Goal: Use online tool/utility: Utilize a website feature to perform a specific function

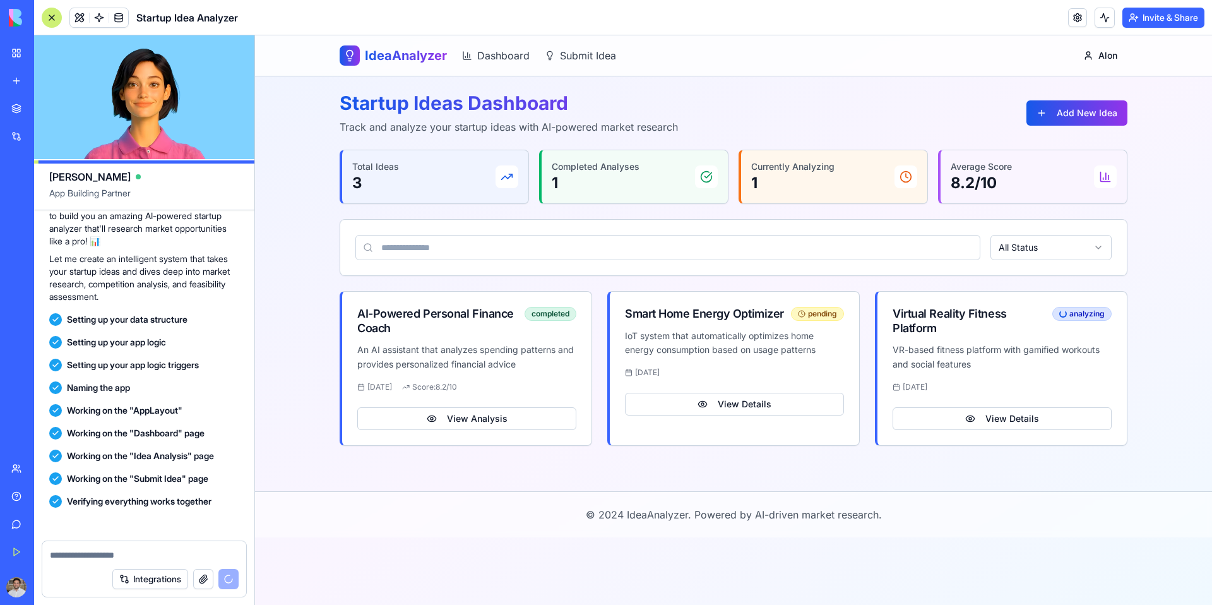
scroll to position [319, 0]
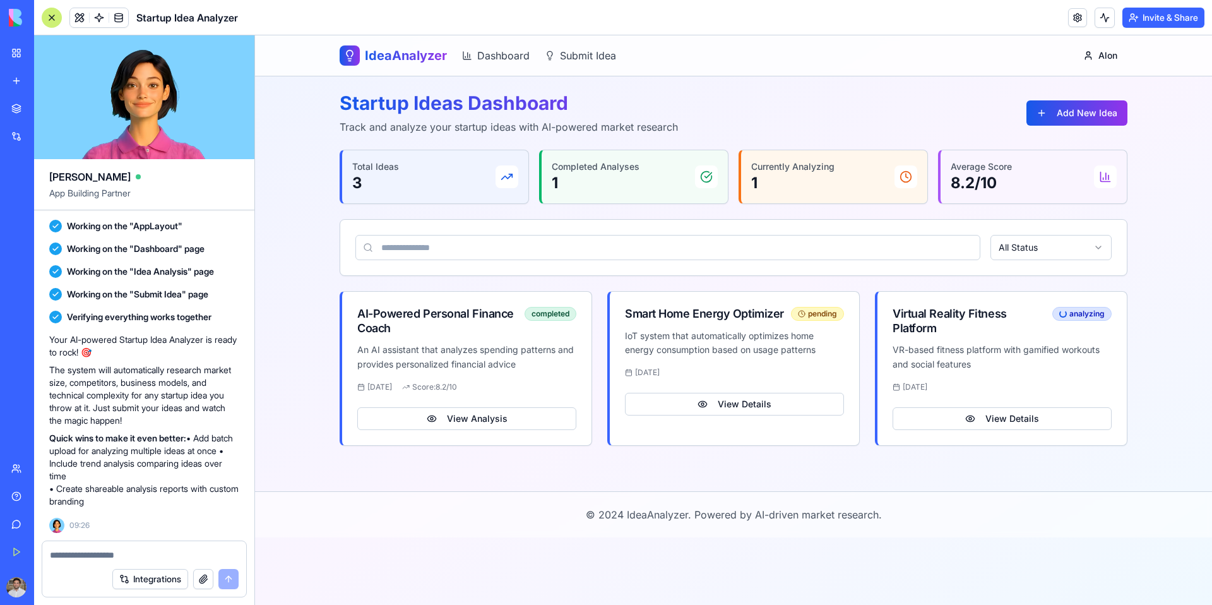
click at [102, 557] on textarea at bounding box center [144, 555] width 189 height 13
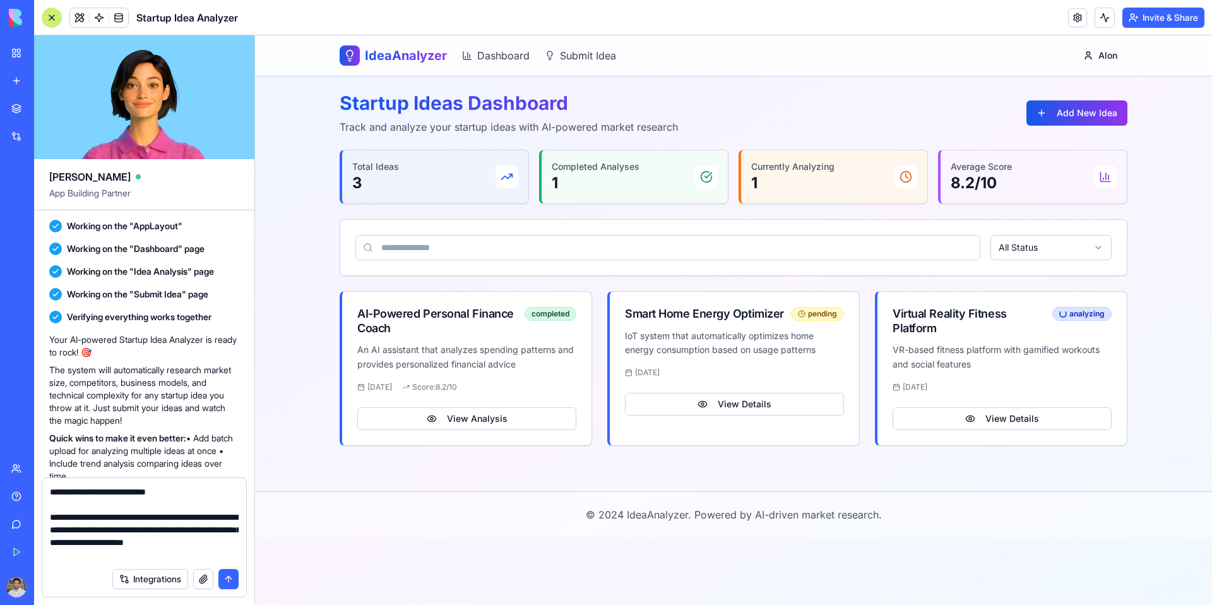
scroll to position [0, 0]
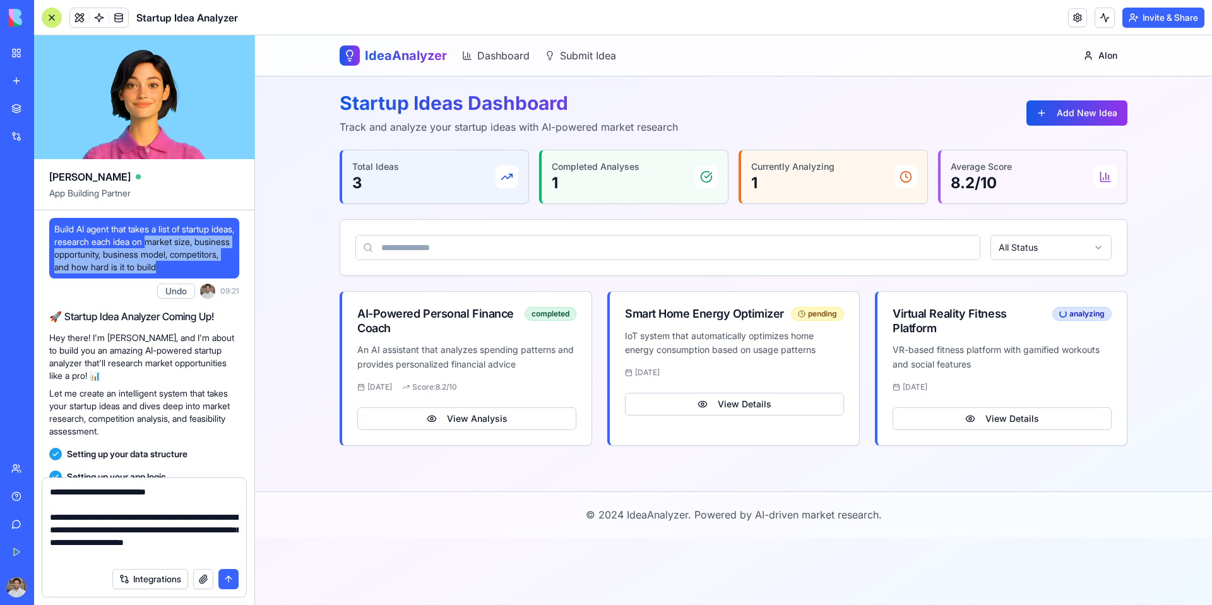
drag, startPoint x: 179, startPoint y: 242, endPoint x: 242, endPoint y: 278, distance: 72.1
click at [241, 273] on div "Build AI agent that takes a list of startup ideas, research each idea on market…" at bounding box center [144, 534] width 220 height 649
click at [163, 556] on textarea "**********" at bounding box center [144, 523] width 189 height 76
paste textarea "**********"
type textarea "**********"
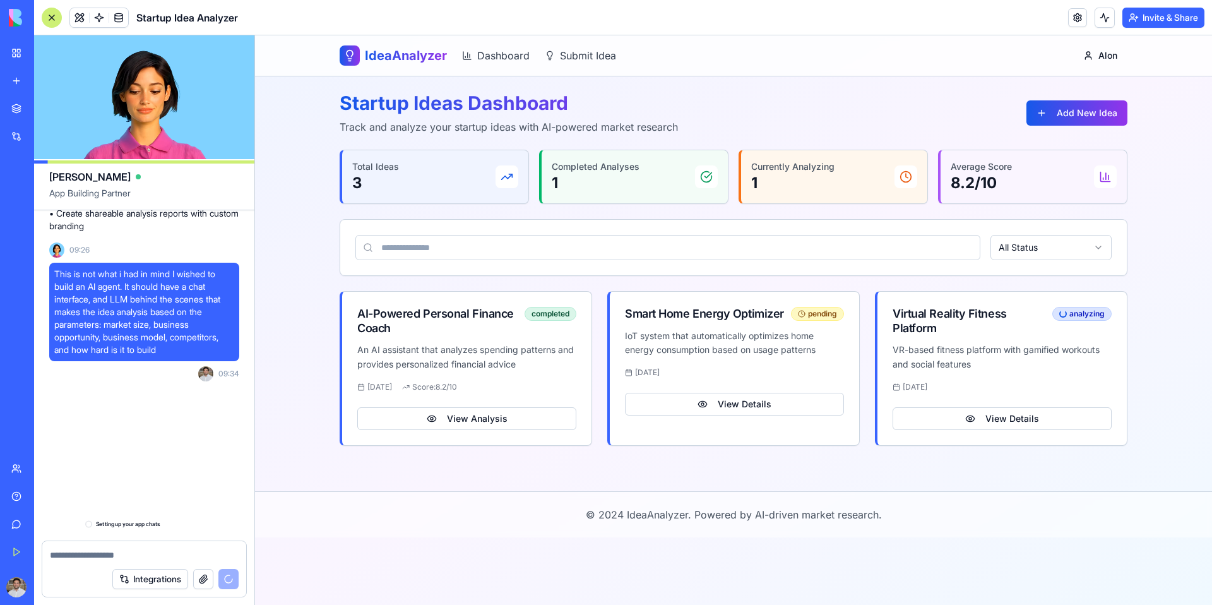
scroll to position [617, 0]
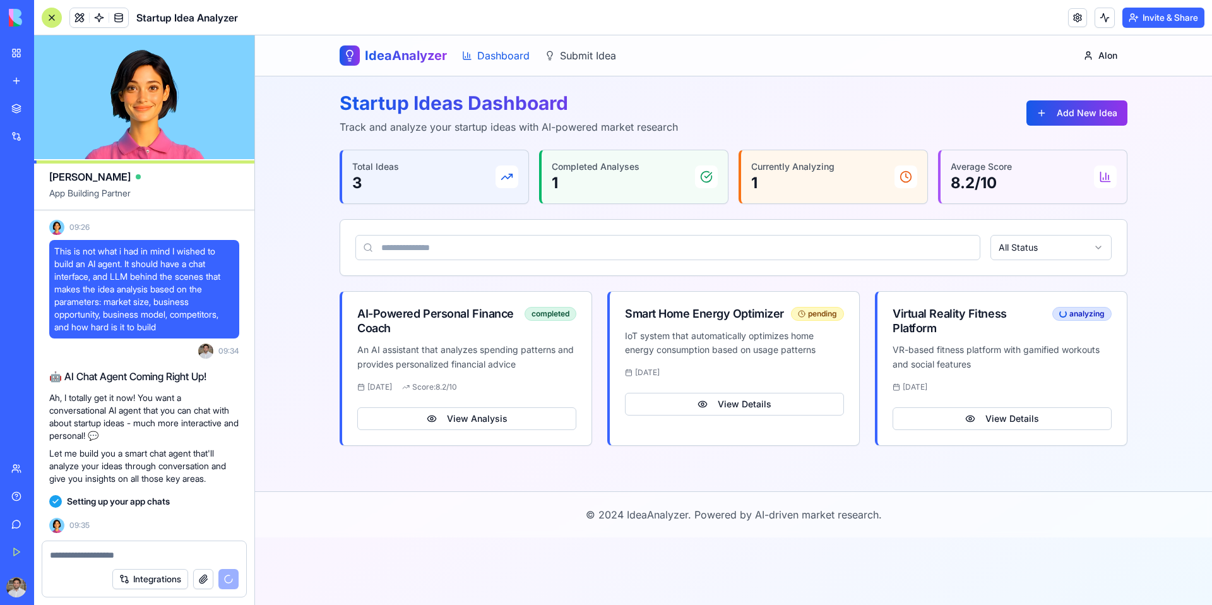
click at [497, 53] on link "Dashboard" at bounding box center [496, 55] width 68 height 15
click at [580, 57] on link "Submit Idea" at bounding box center [580, 55] width 71 height 15
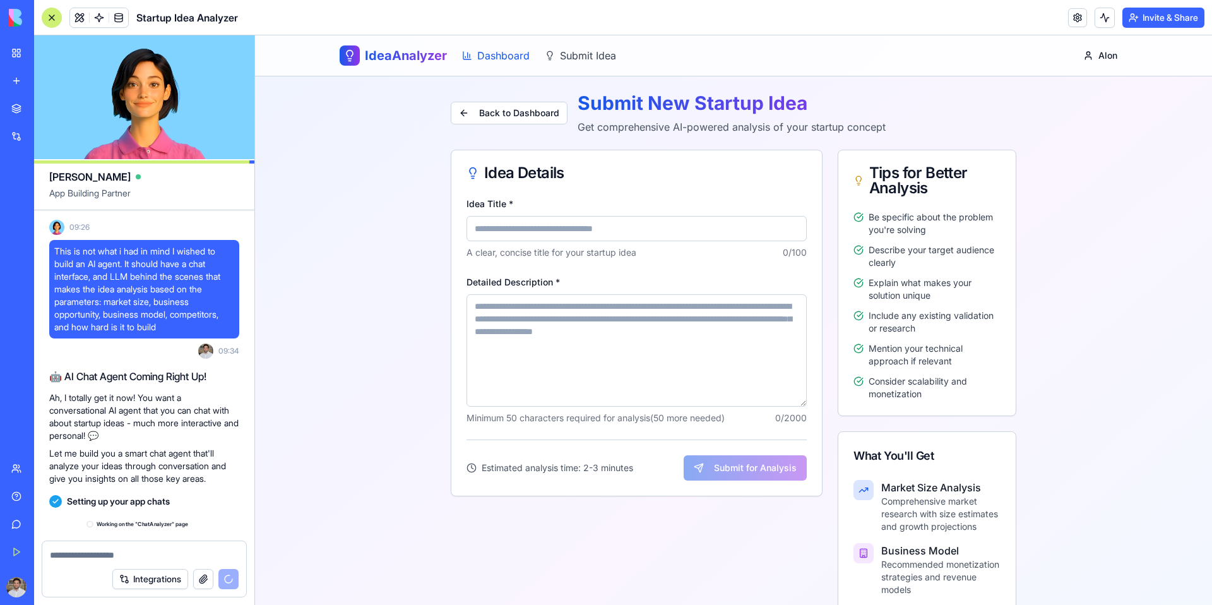
scroll to position [640, 0]
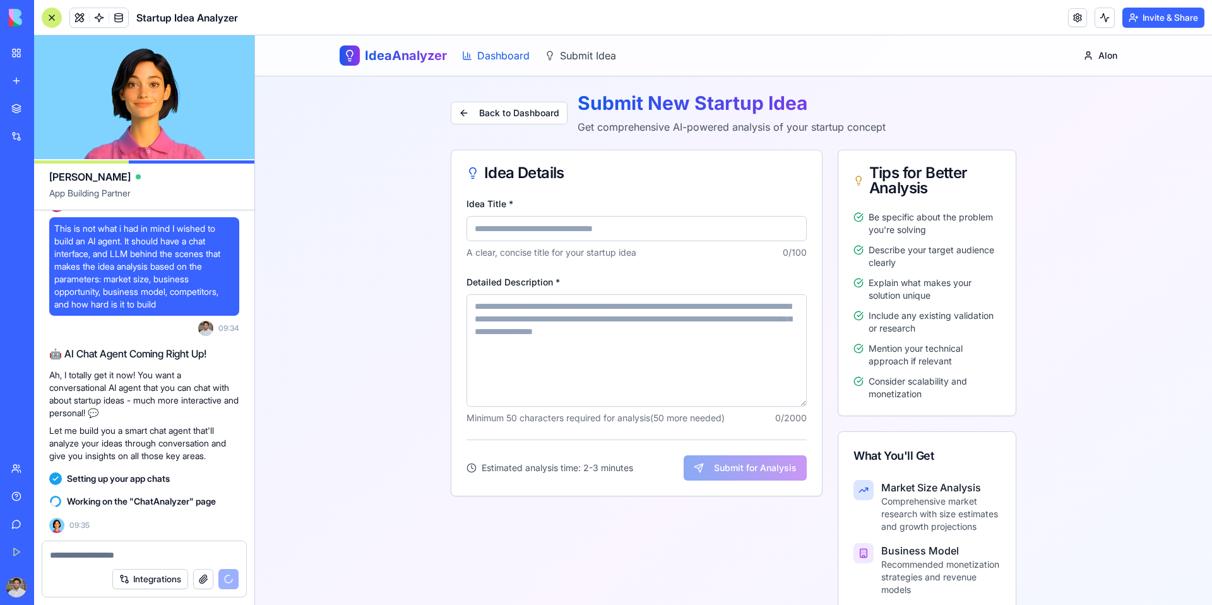
click at [480, 54] on link "Dashboard" at bounding box center [496, 55] width 68 height 15
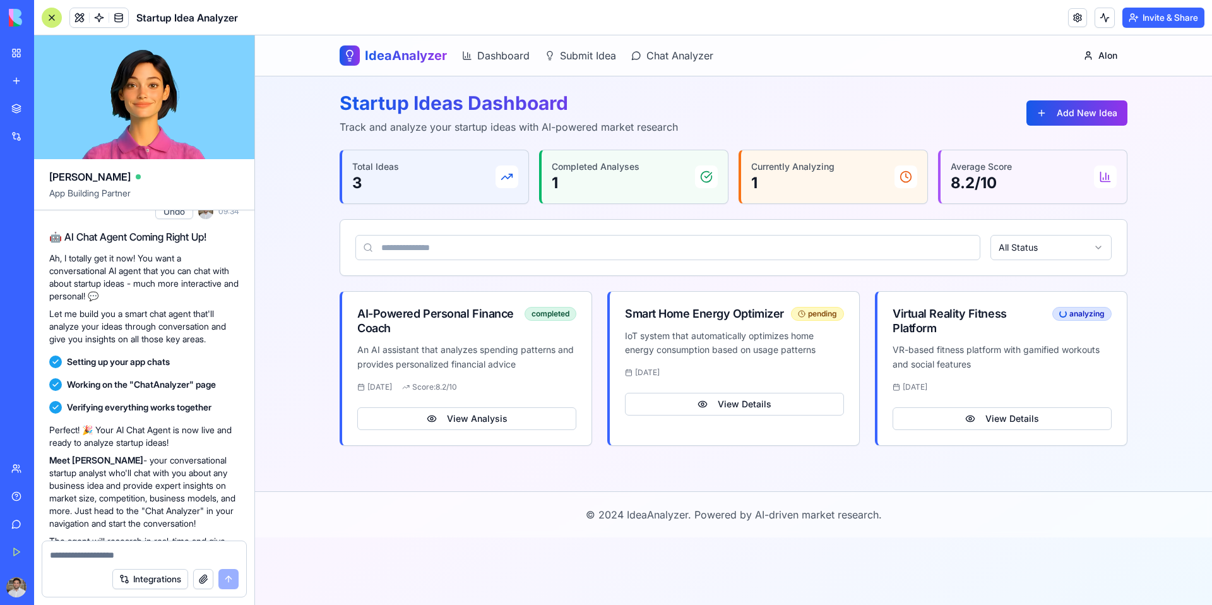
scroll to position [759, 0]
click at [701, 54] on link "Chat Analyzer" at bounding box center [672, 55] width 82 height 15
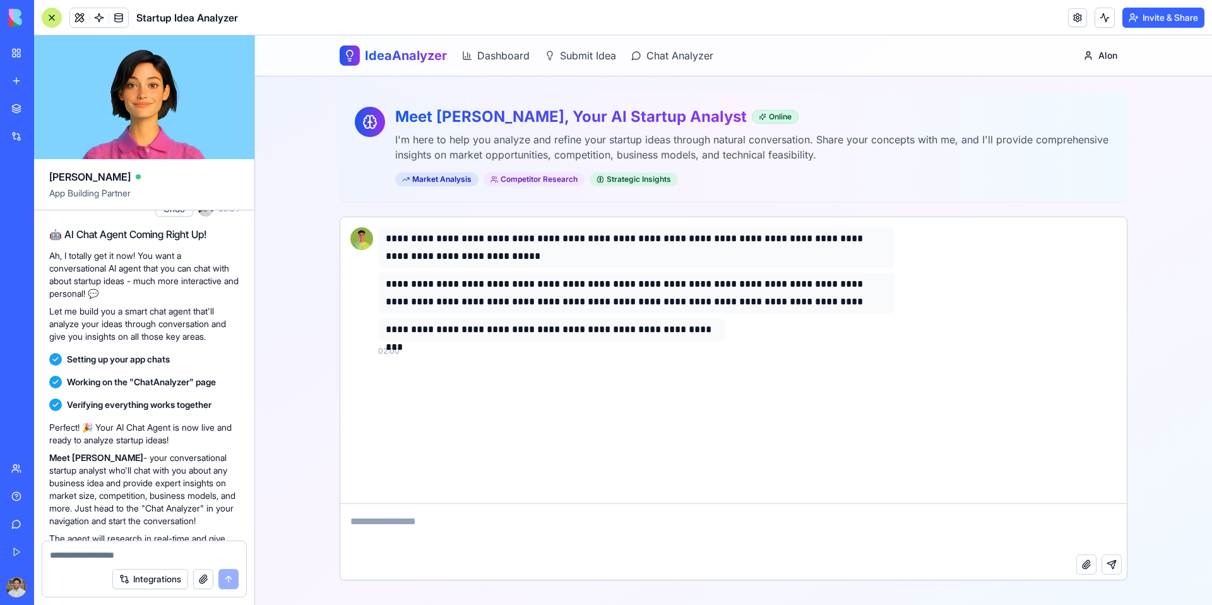
click at [466, 514] on textarea at bounding box center [733, 529] width 787 height 51
click at [452, 537] on textarea at bounding box center [733, 529] width 787 height 51
paste textarea "**********"
type textarea "**********"
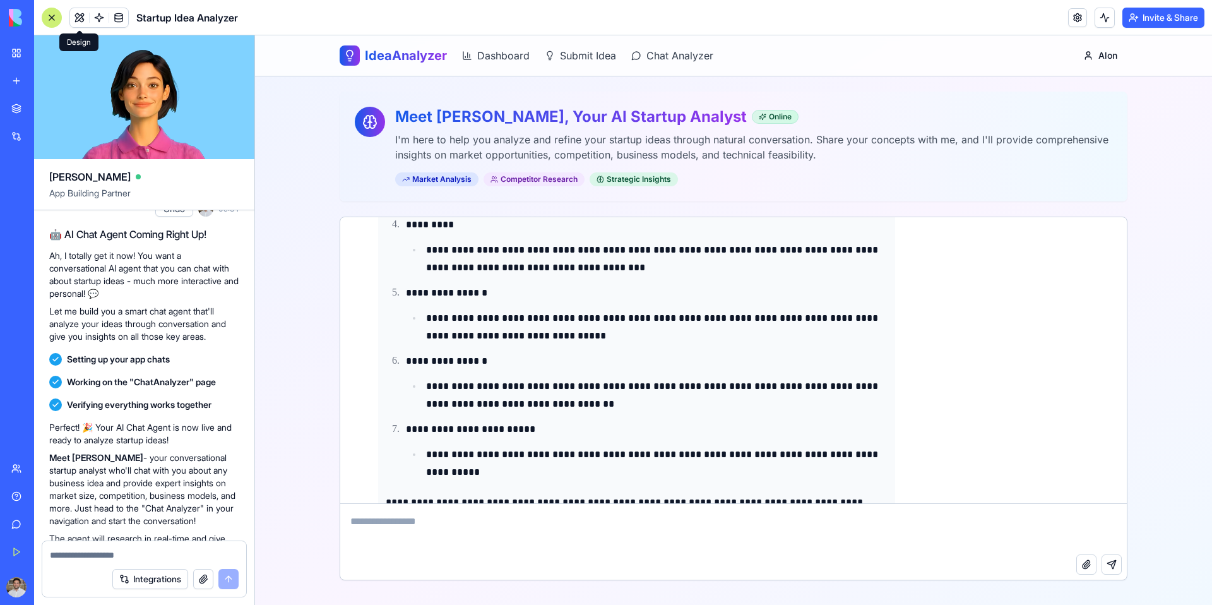
click at [79, 19] on span at bounding box center [79, 17] width 35 height 35
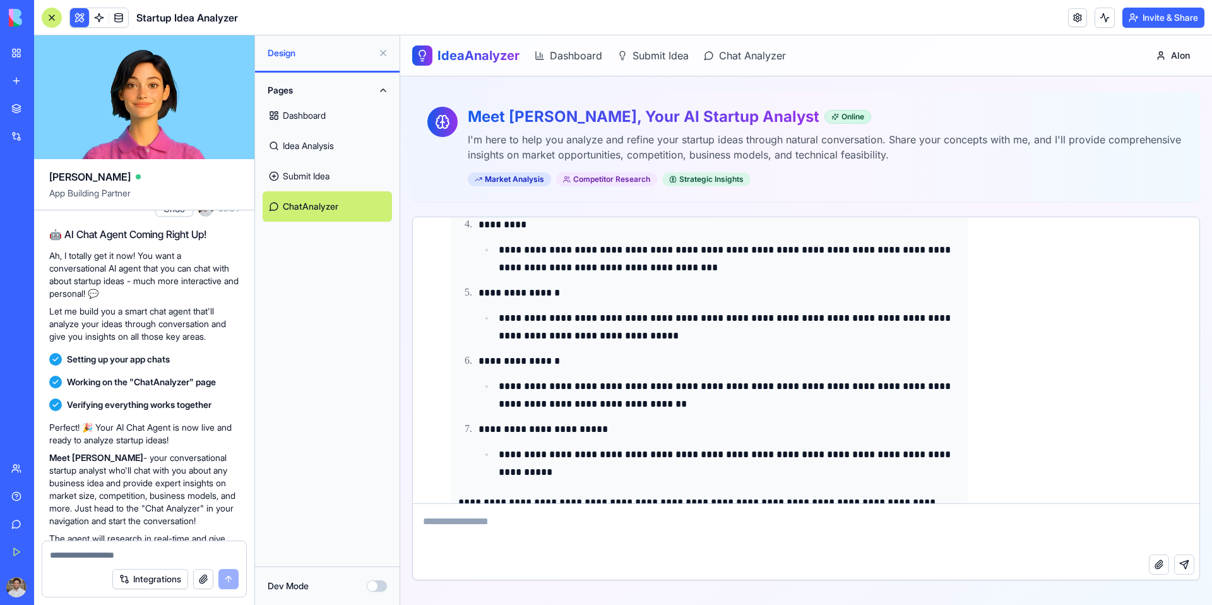
click at [79, 19] on button at bounding box center [79, 17] width 19 height 19
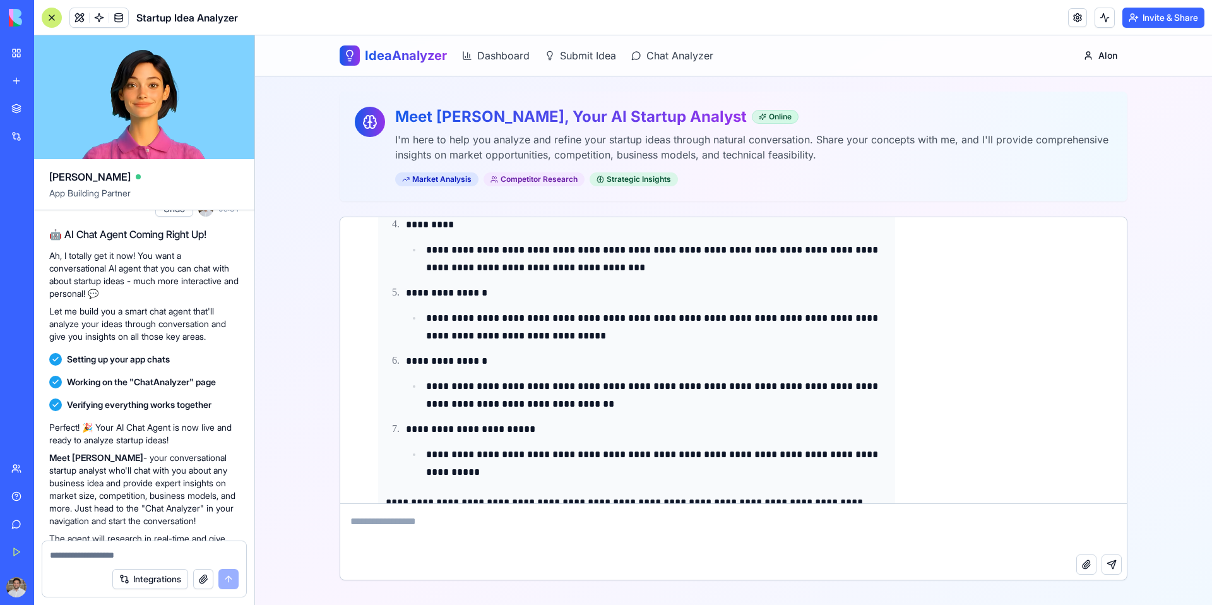
click at [79, 19] on button at bounding box center [79, 17] width 19 height 19
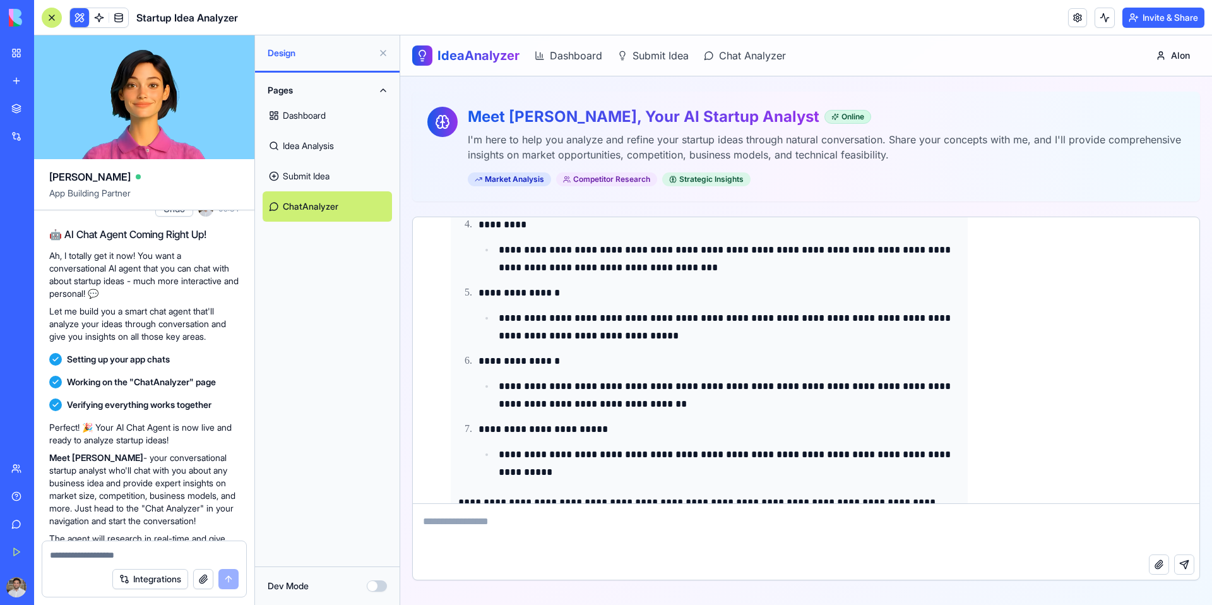
click at [321, 206] on link "ChatAnalyzer" at bounding box center [327, 206] width 129 height 30
click at [337, 183] on link "Submit Idea" at bounding box center [327, 176] width 129 height 30
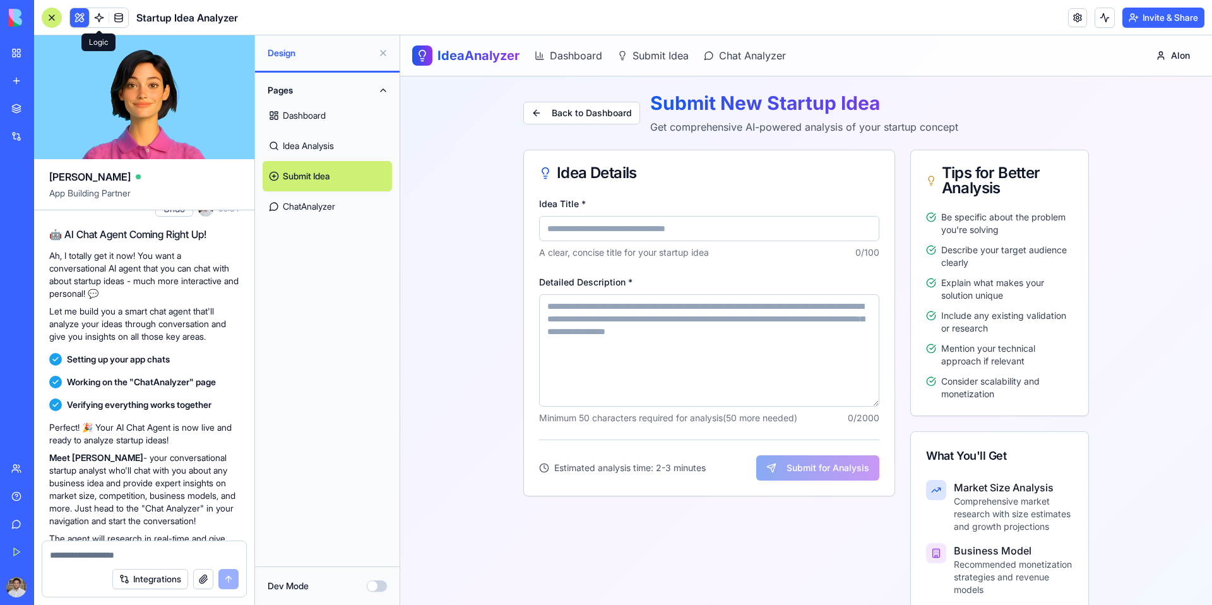
click at [97, 11] on span at bounding box center [98, 17] width 35 height 35
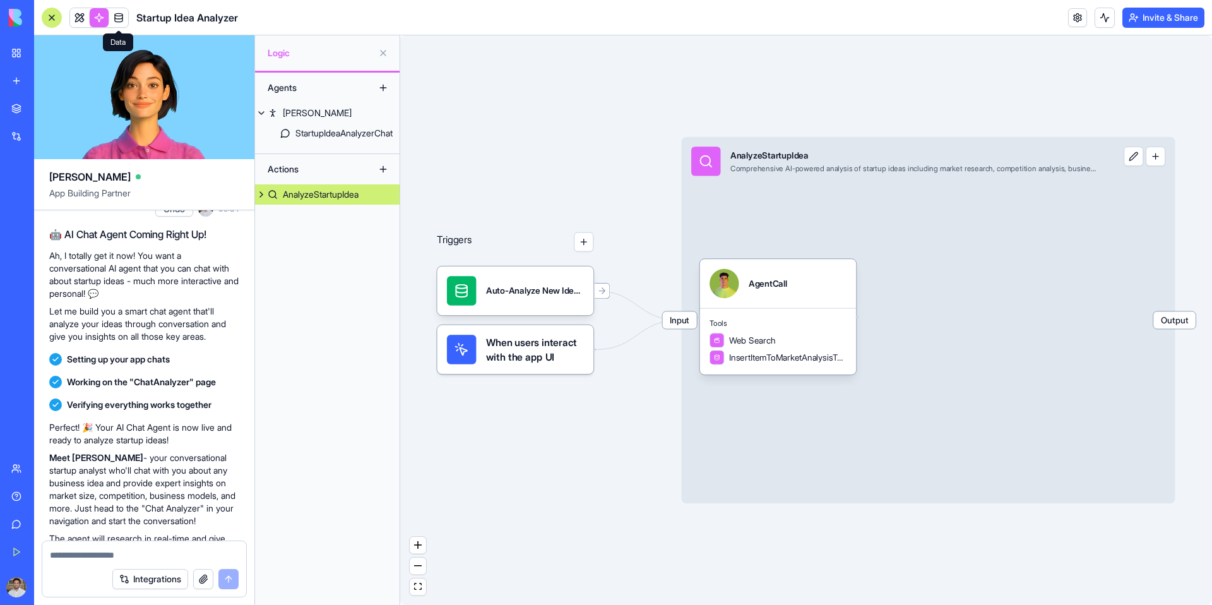
click at [122, 18] on span at bounding box center [118, 17] width 35 height 35
click at [114, 15] on span at bounding box center [118, 17] width 35 height 35
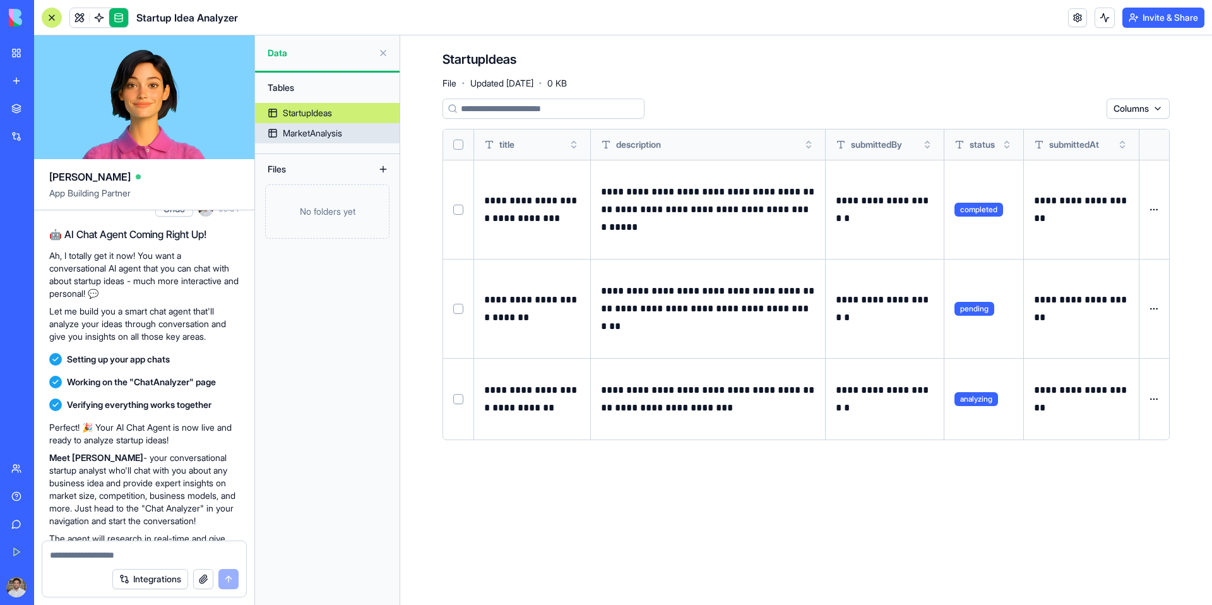
click at [318, 137] on div "MarketAnalysis" at bounding box center [312, 133] width 59 height 13
click at [317, 131] on div "MarketAnalysis" at bounding box center [312, 133] width 59 height 13
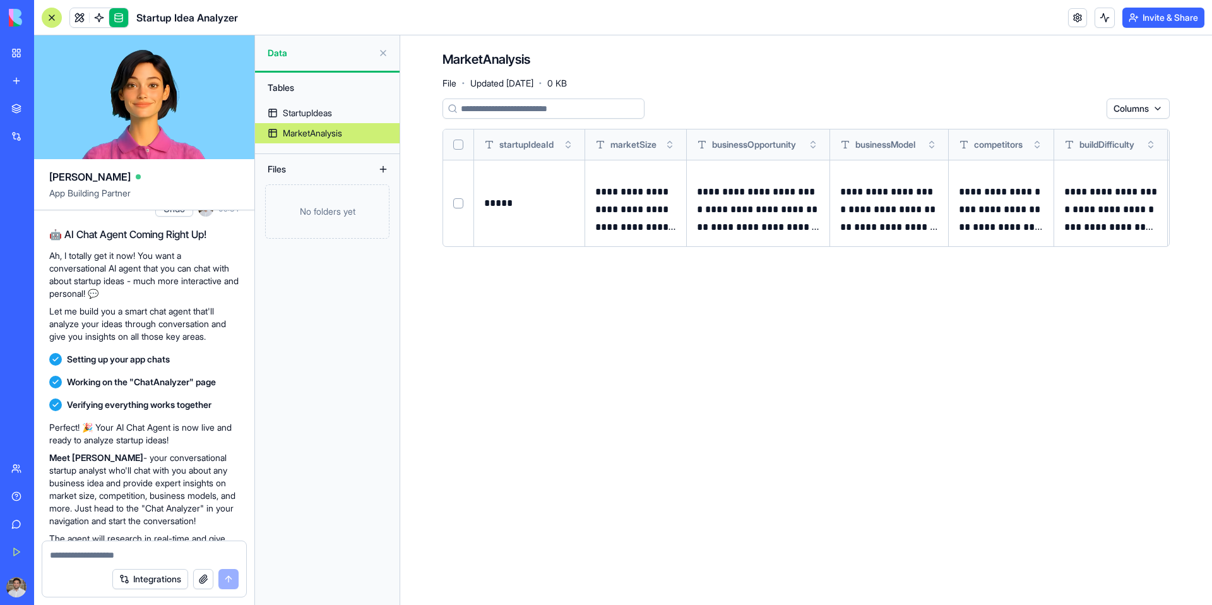
scroll to position [759, 0]
click at [95, 16] on link at bounding box center [99, 17] width 19 height 19
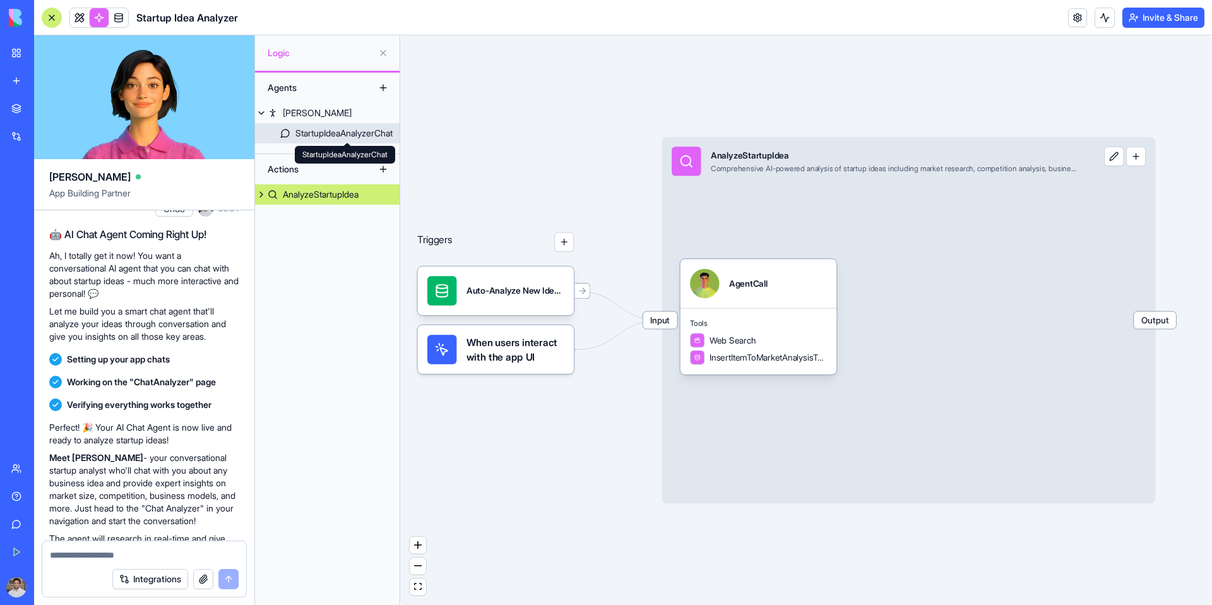
click at [326, 129] on div "StartupIdeaAnalyzerChat" at bounding box center [343, 133] width 97 height 13
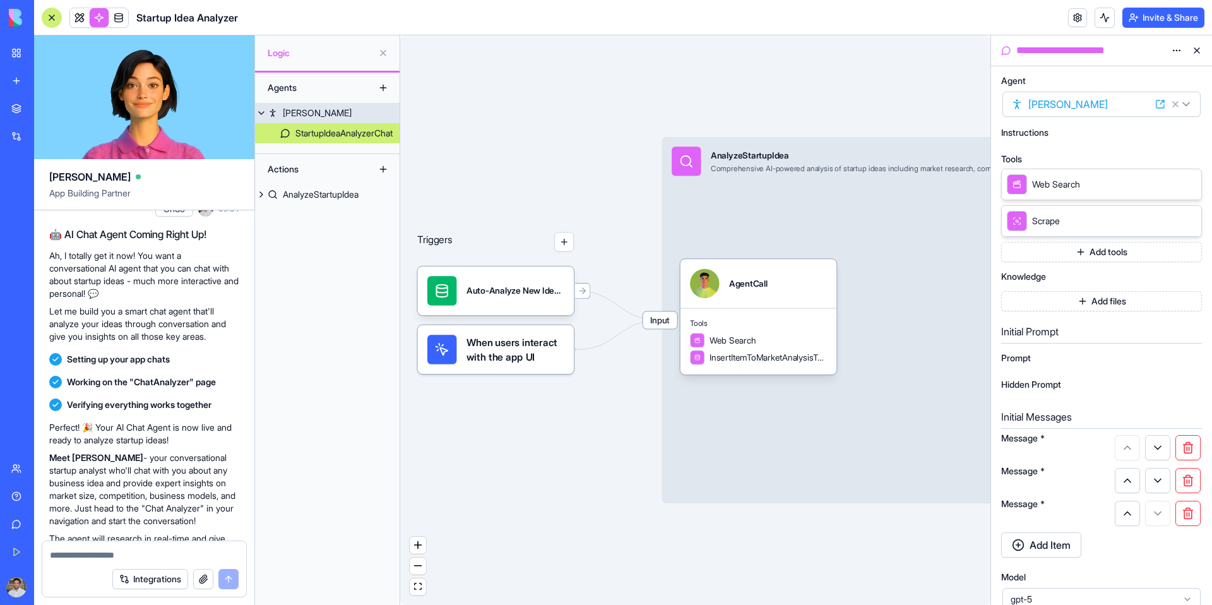
click at [321, 110] on link "[PERSON_NAME]" at bounding box center [327, 113] width 145 height 20
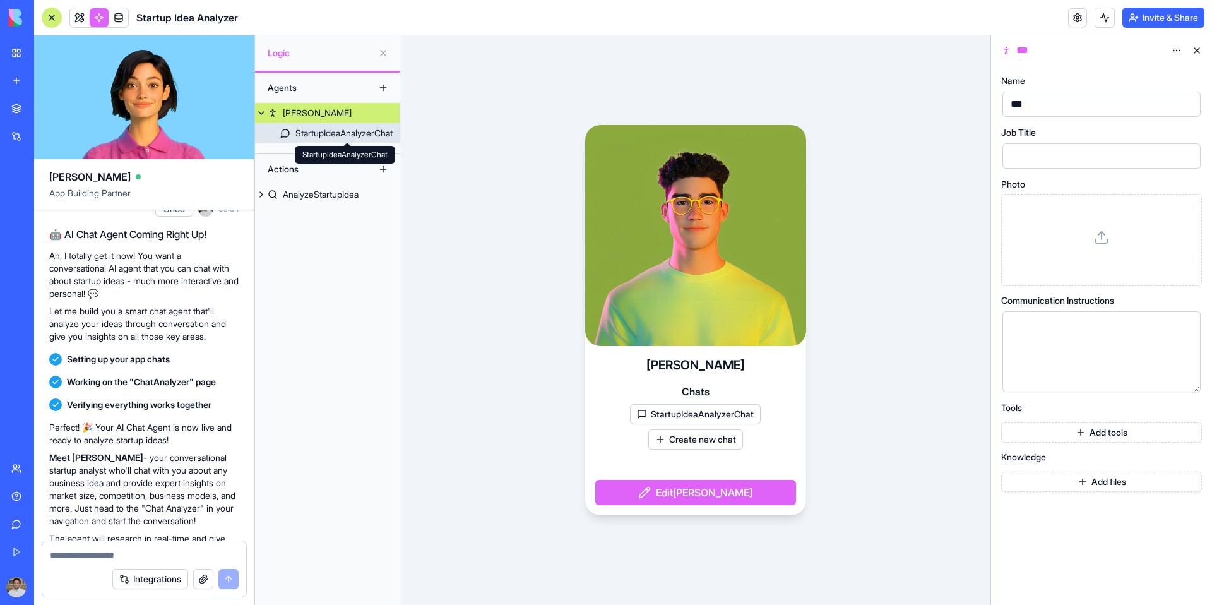
click at [333, 135] on div "StartupIdeaAnalyzerChat" at bounding box center [343, 133] width 97 height 13
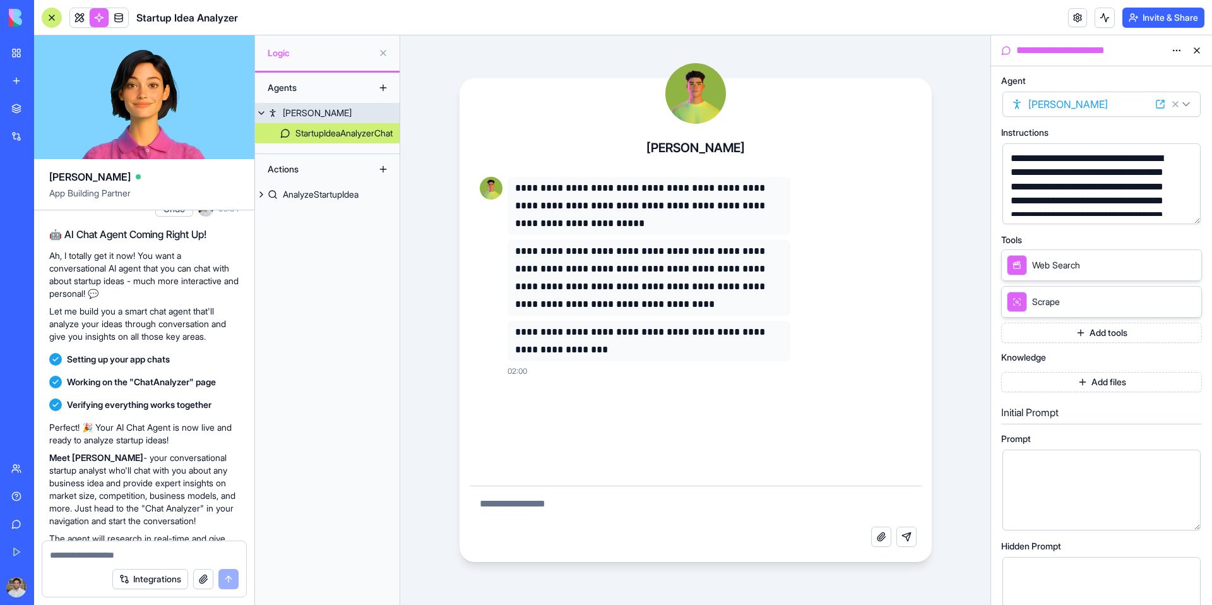
click at [333, 110] on link "[PERSON_NAME]" at bounding box center [327, 113] width 145 height 20
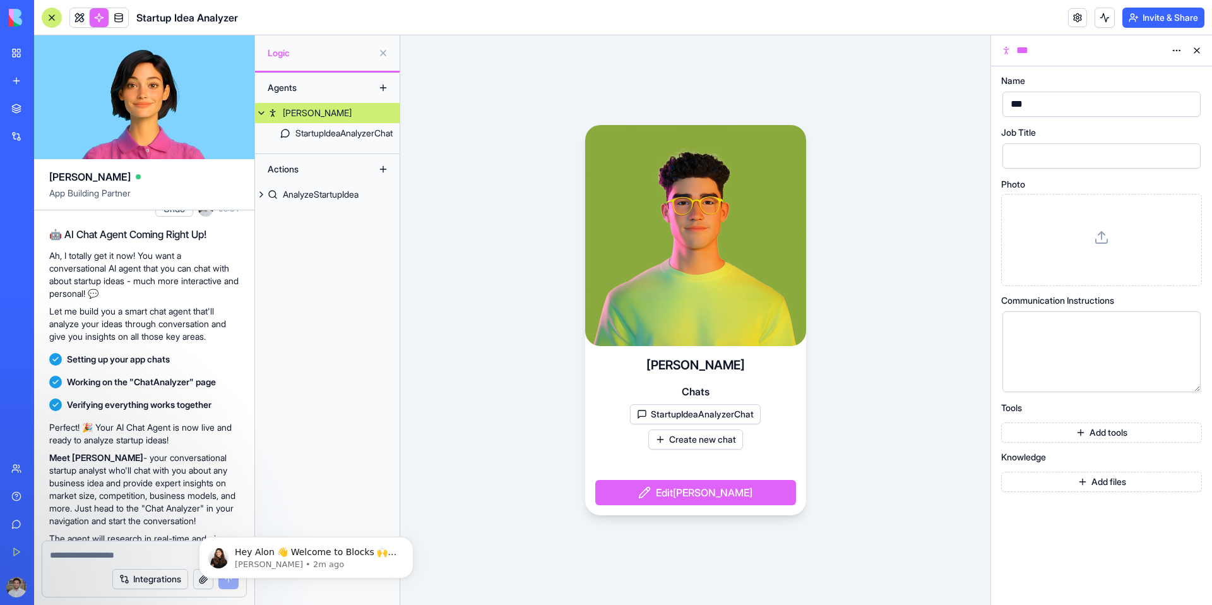
click at [910, 71] on div "[PERSON_NAME] Chats StartupIdeaAnalyzerChat Create new chat Edit [PERSON_NAME]" at bounding box center [695, 319] width 590 height 569
